Goal: Information Seeking & Learning: Understand process/instructions

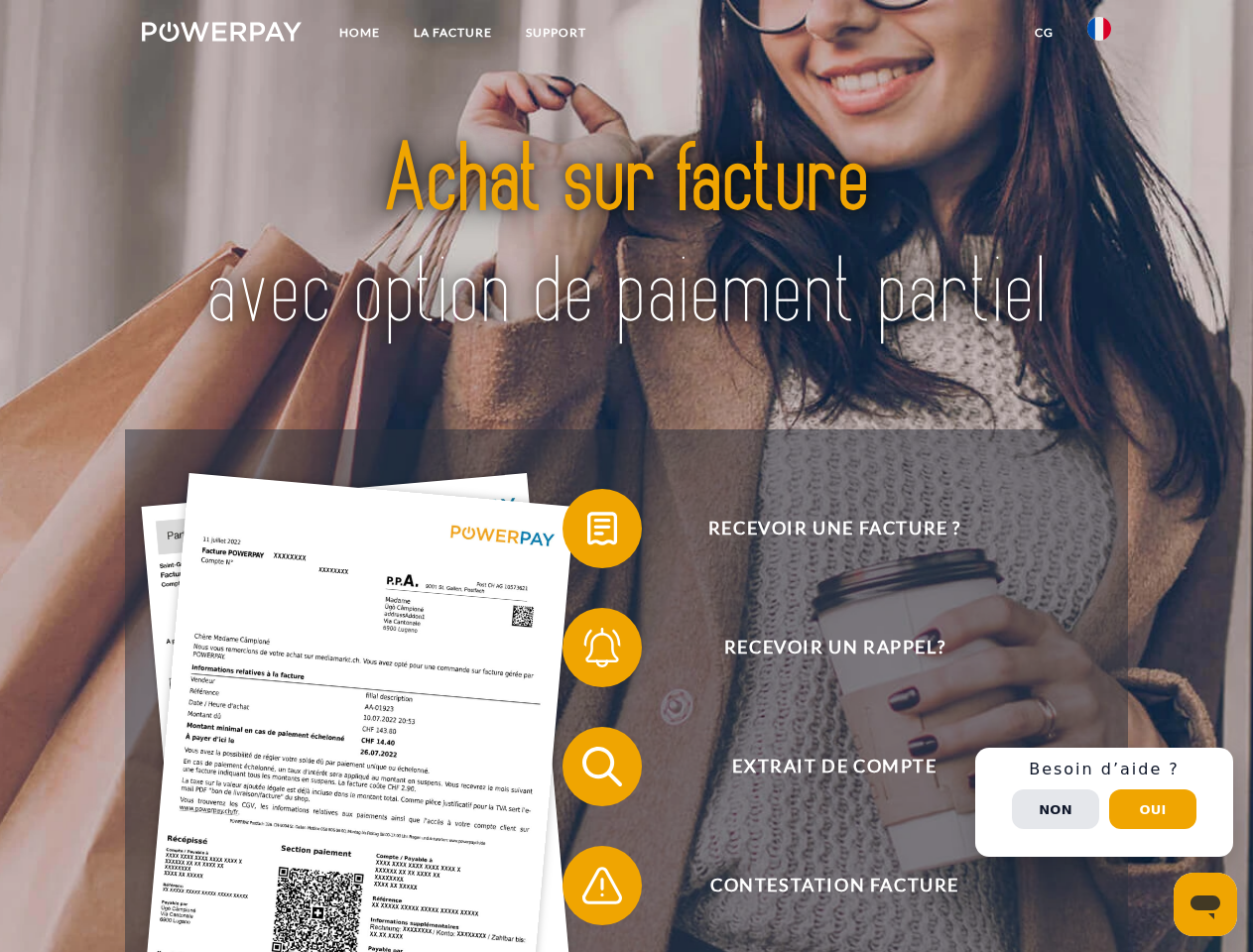
click at [221, 35] on img at bounding box center [222, 32] width 160 height 20
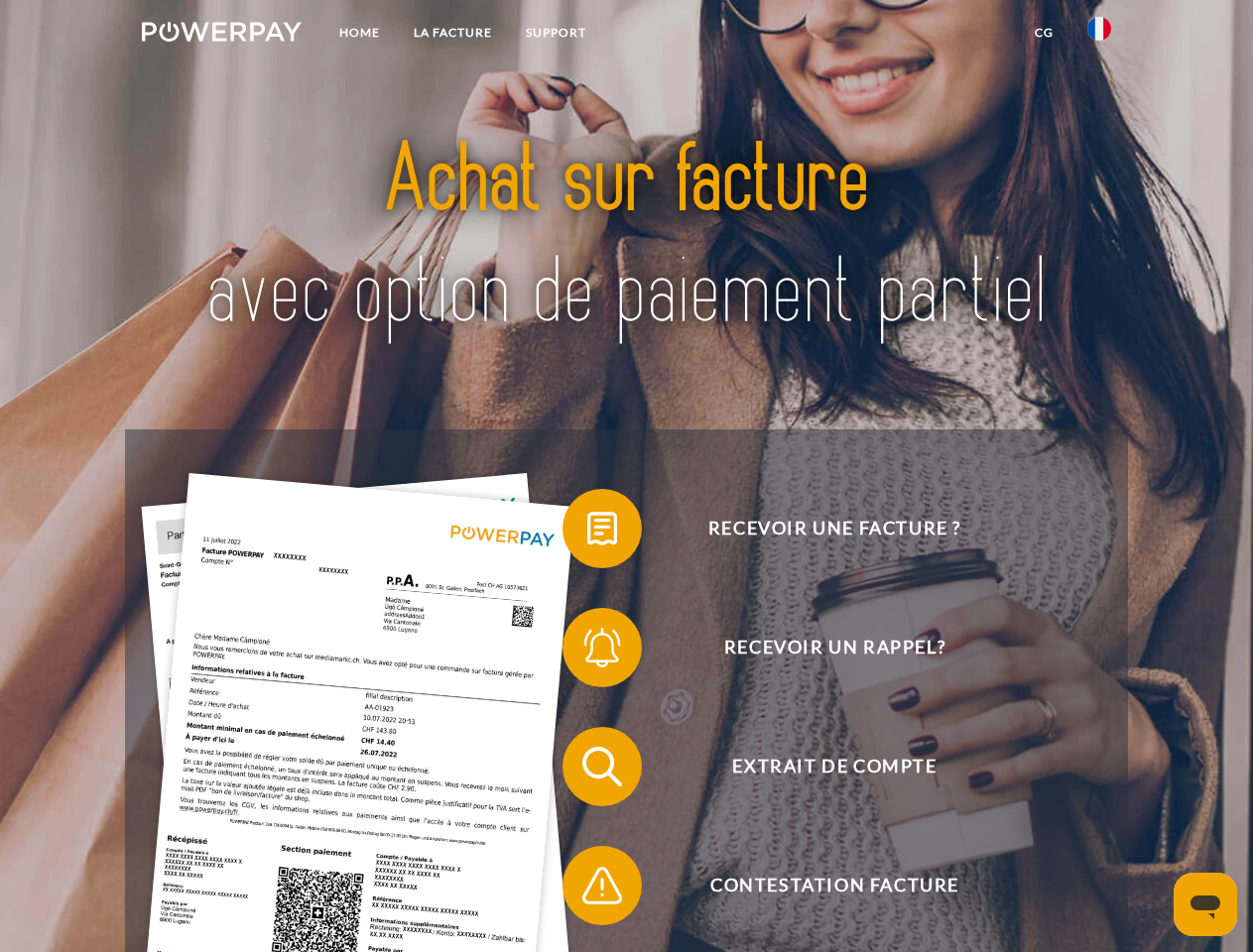
click at [1100, 35] on img at bounding box center [1100, 29] width 24 height 24
click at [1044, 33] on link "CG" at bounding box center [1044, 33] width 53 height 36
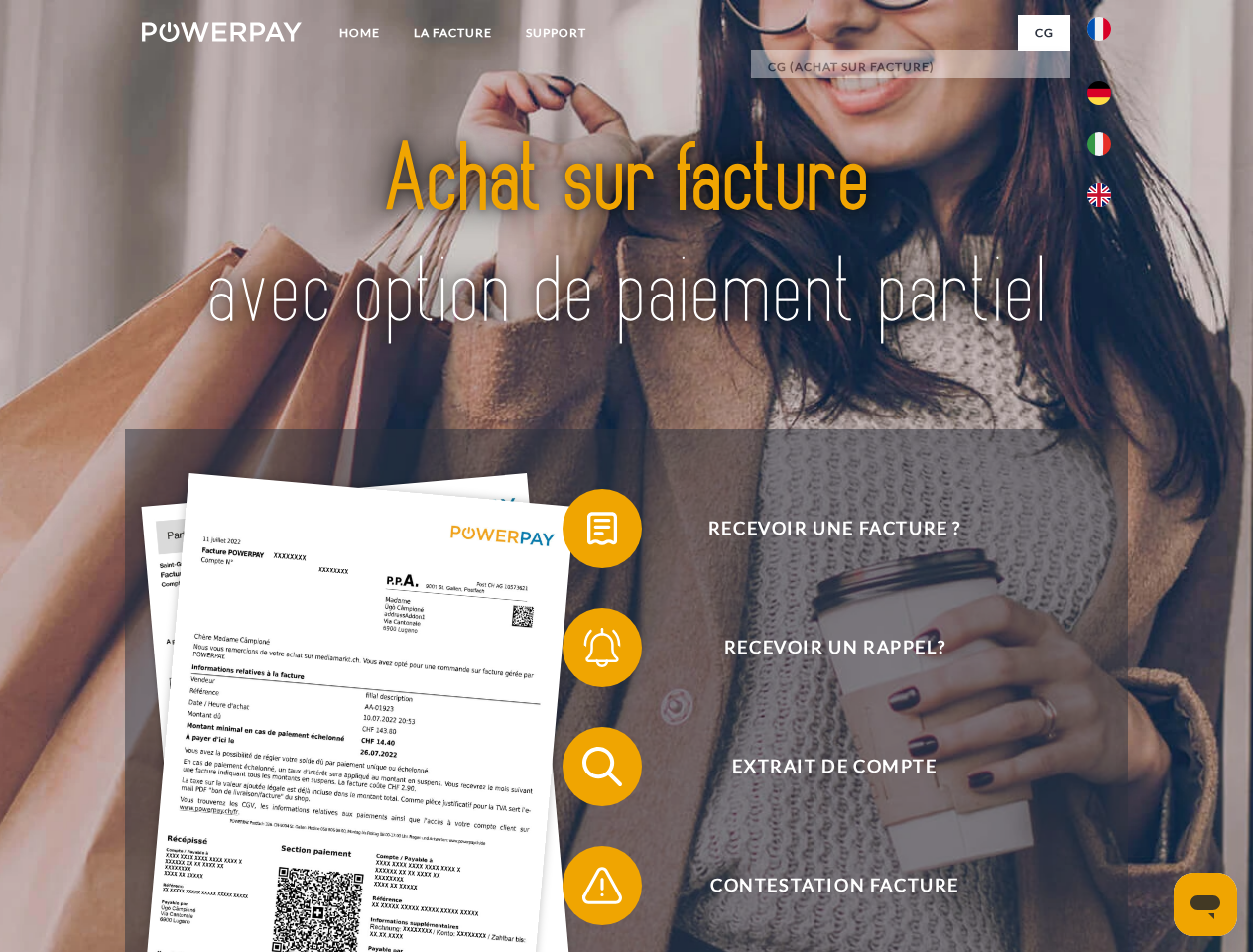
click at [587, 532] on span at bounding box center [572, 529] width 100 height 99
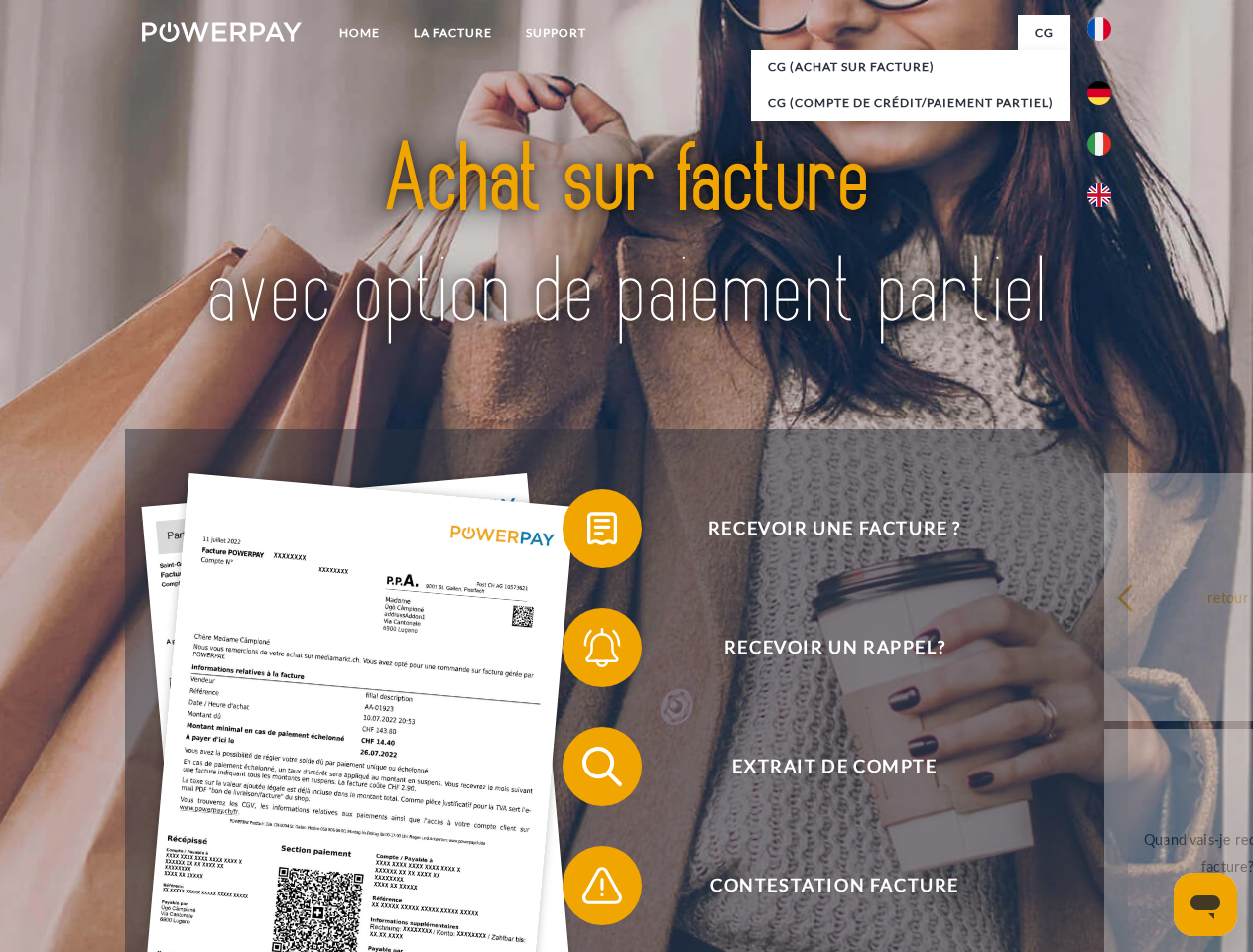
click at [587, 652] on span at bounding box center [572, 648] width 100 height 99
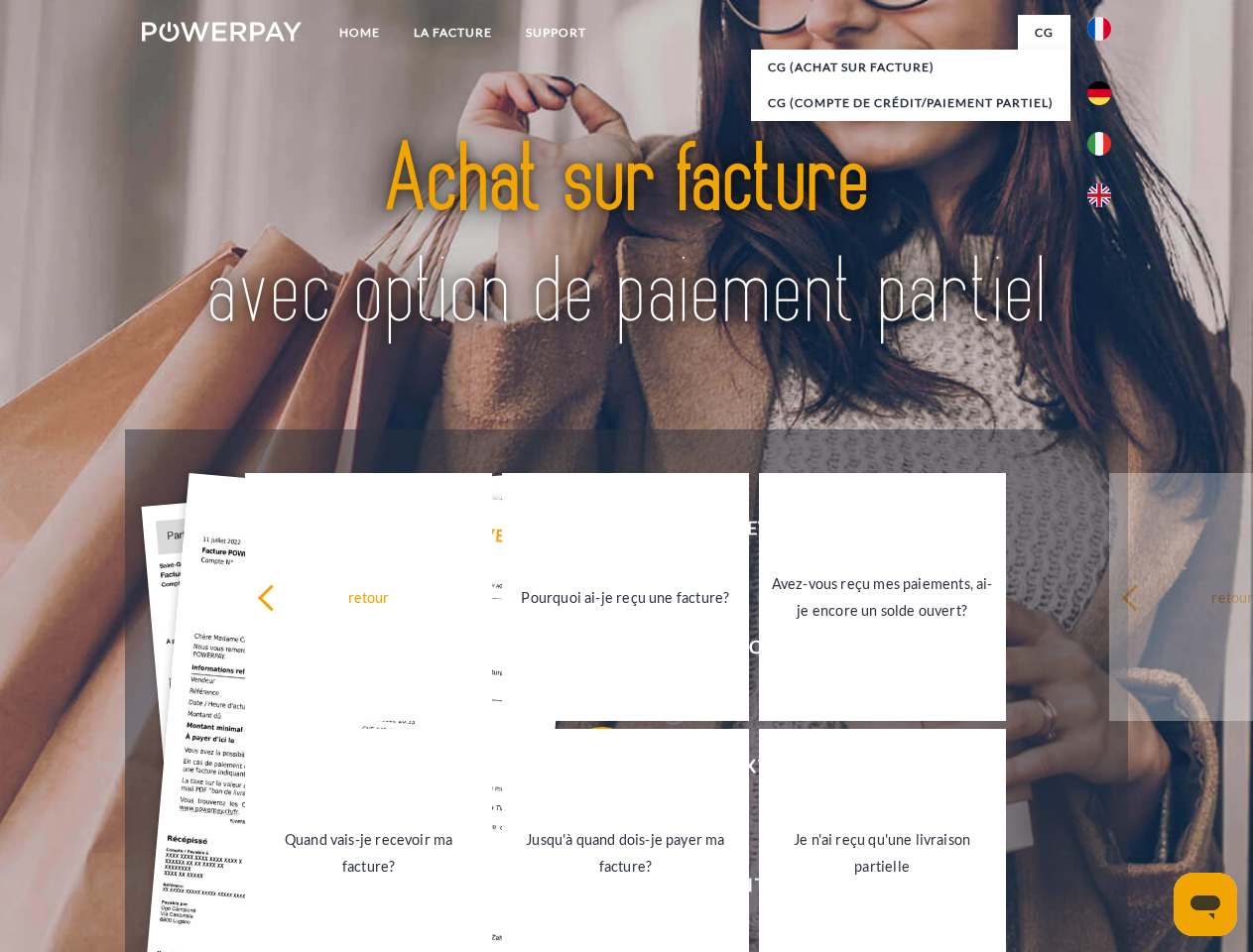
click at [587, 771] on link "Jusqu'à quand dois-je payer ma facture?" at bounding box center [626, 853] width 247 height 248
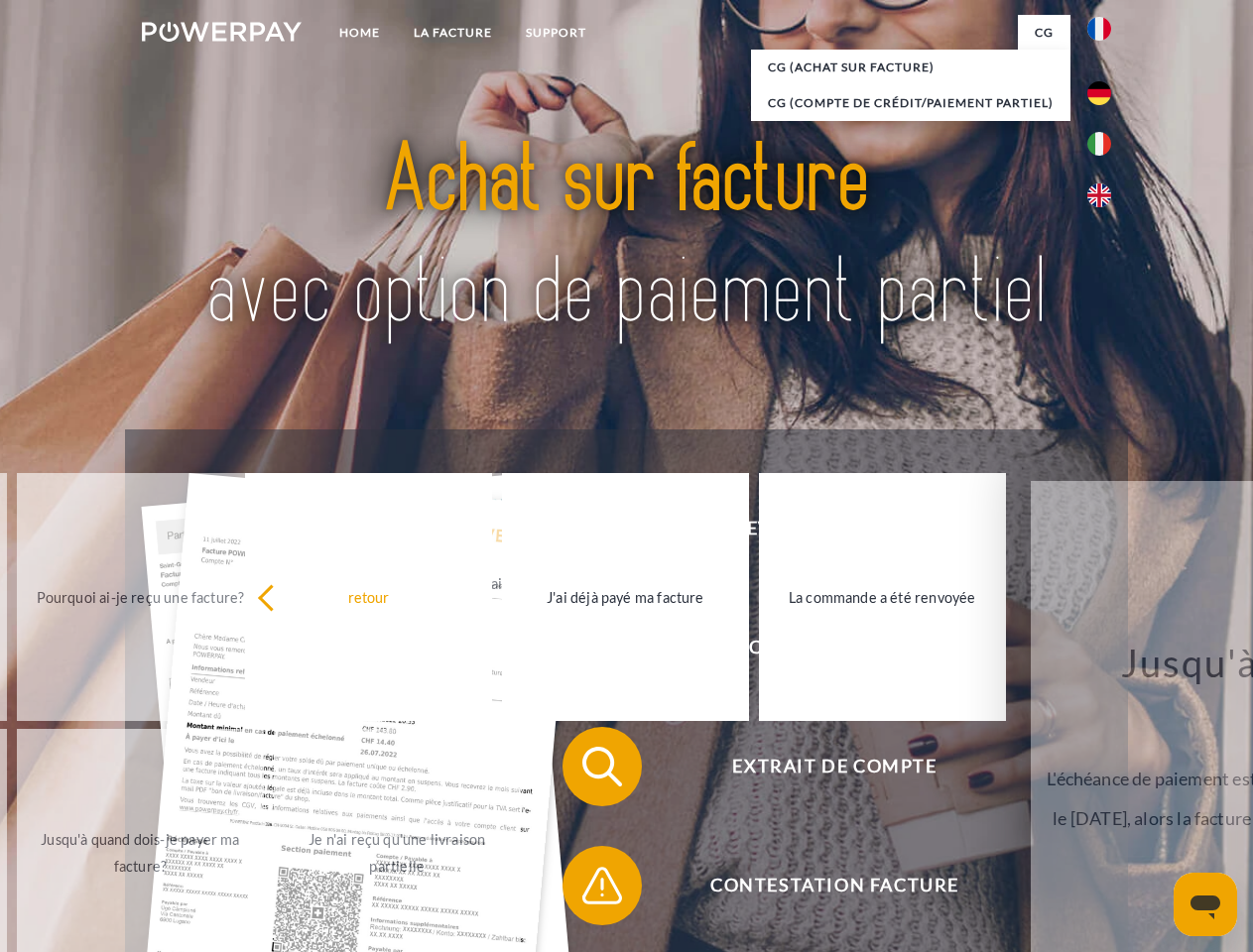
click at [587, 889] on div "Recevoir une facture ? Recevoir un rappel? Extrait de compte retour" at bounding box center [626, 827] width 1002 height 794
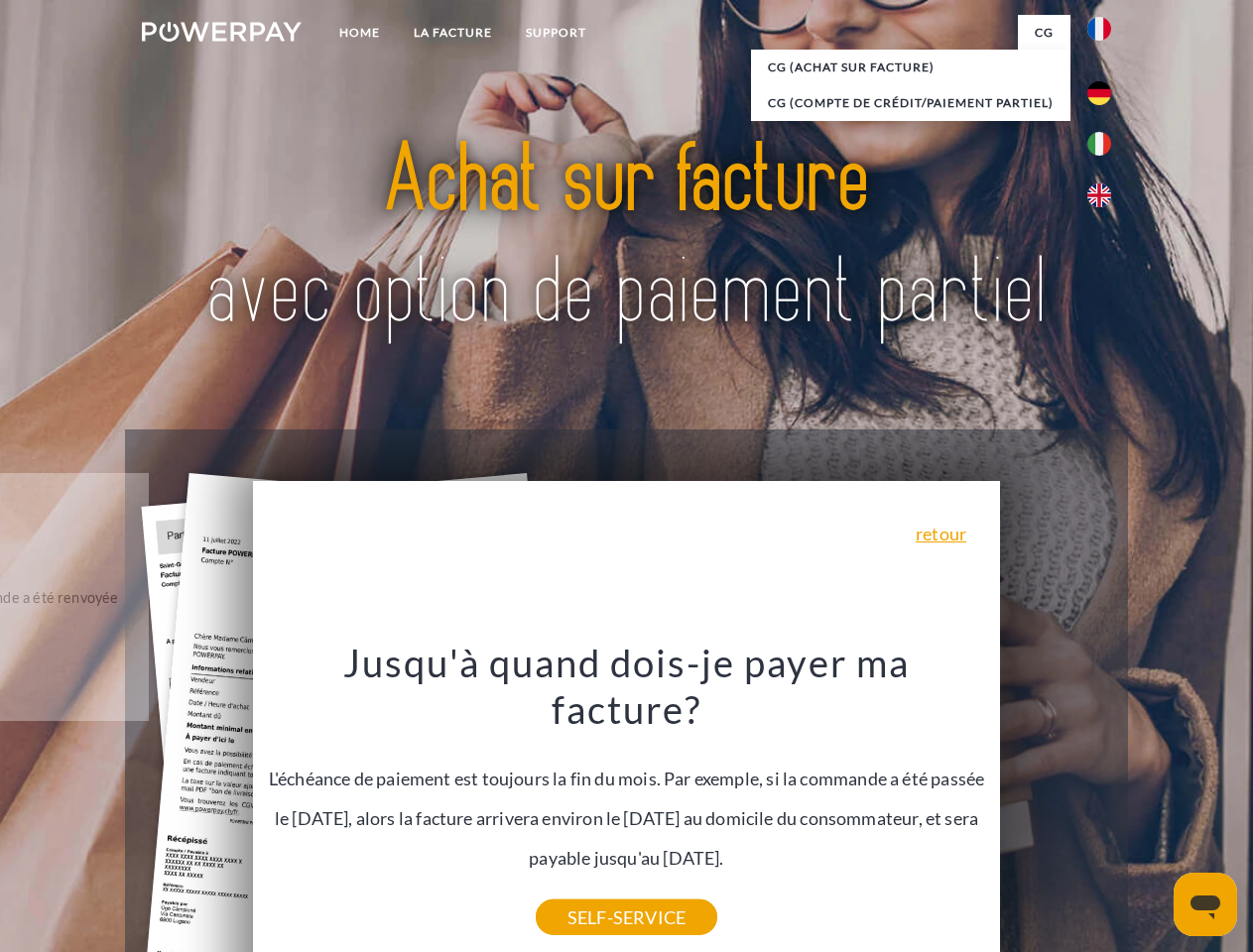
click at [1105, 803] on div "Recevoir une facture ? Recevoir un rappel? Extrait de compte retour" at bounding box center [626, 827] width 1002 height 794
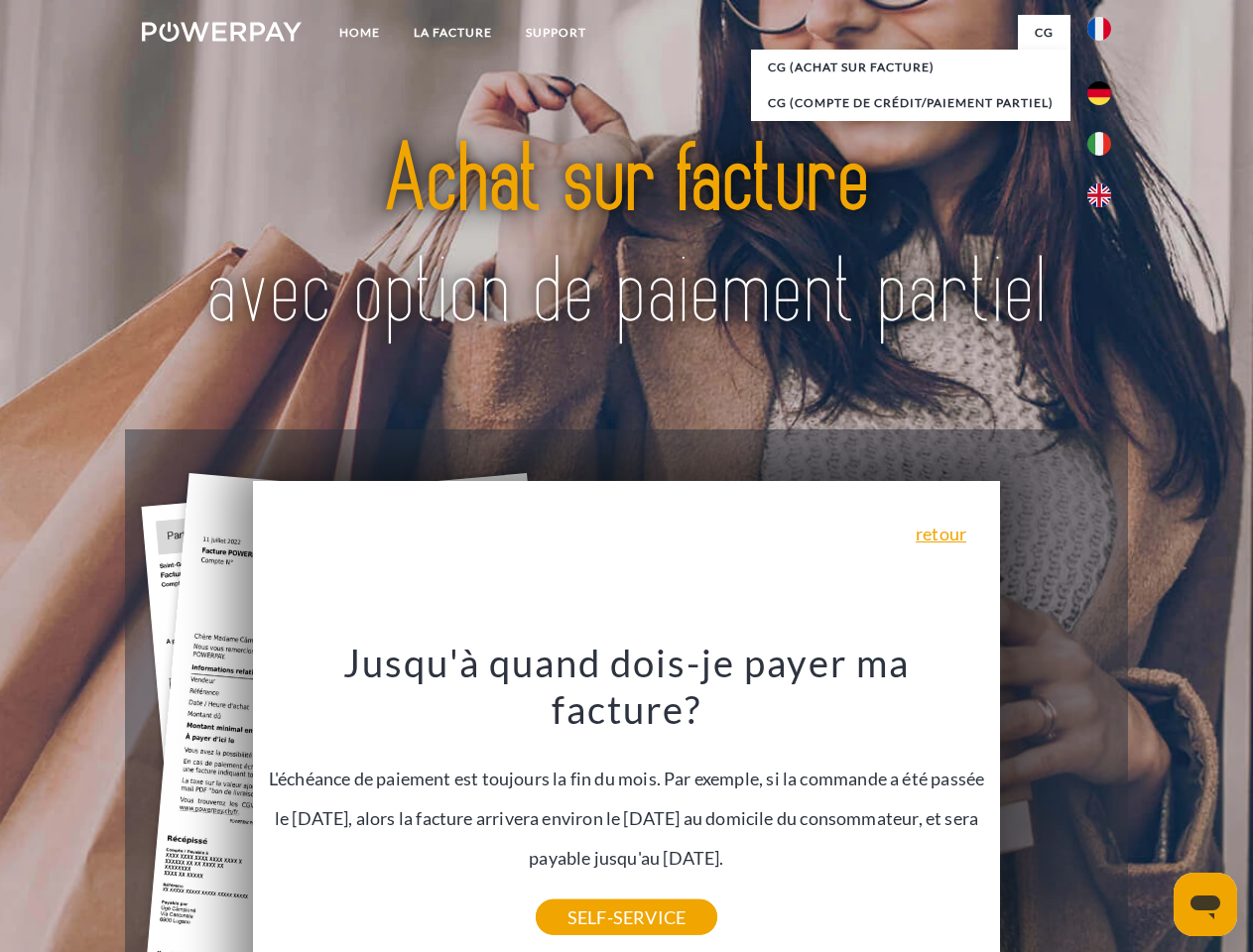
click at [1056, 807] on span "Extrait de compte" at bounding box center [834, 767] width 487 height 80
click at [1153, 810] on header "Home LA FACTURE Support" at bounding box center [626, 684] width 1253 height 1370
